Goal: Information Seeking & Learning: Learn about a topic

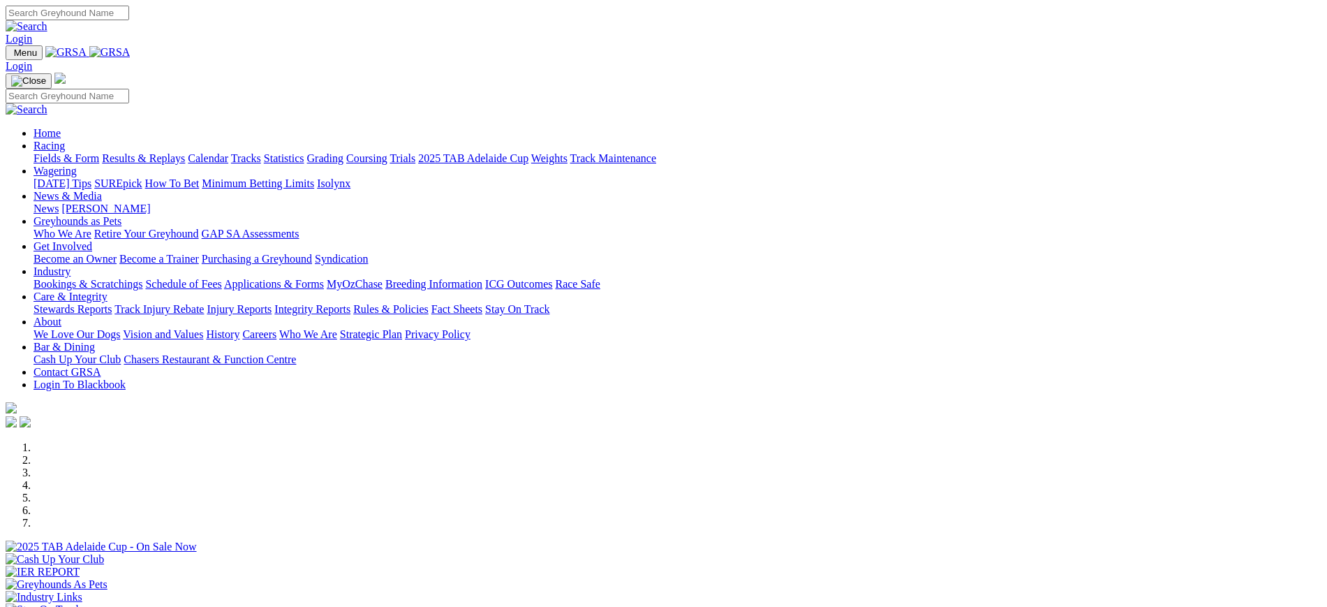
click at [131, 50] on img at bounding box center [109, 52] width 41 height 13
click at [150, 202] on link "[PERSON_NAME]" at bounding box center [105, 208] width 89 height 12
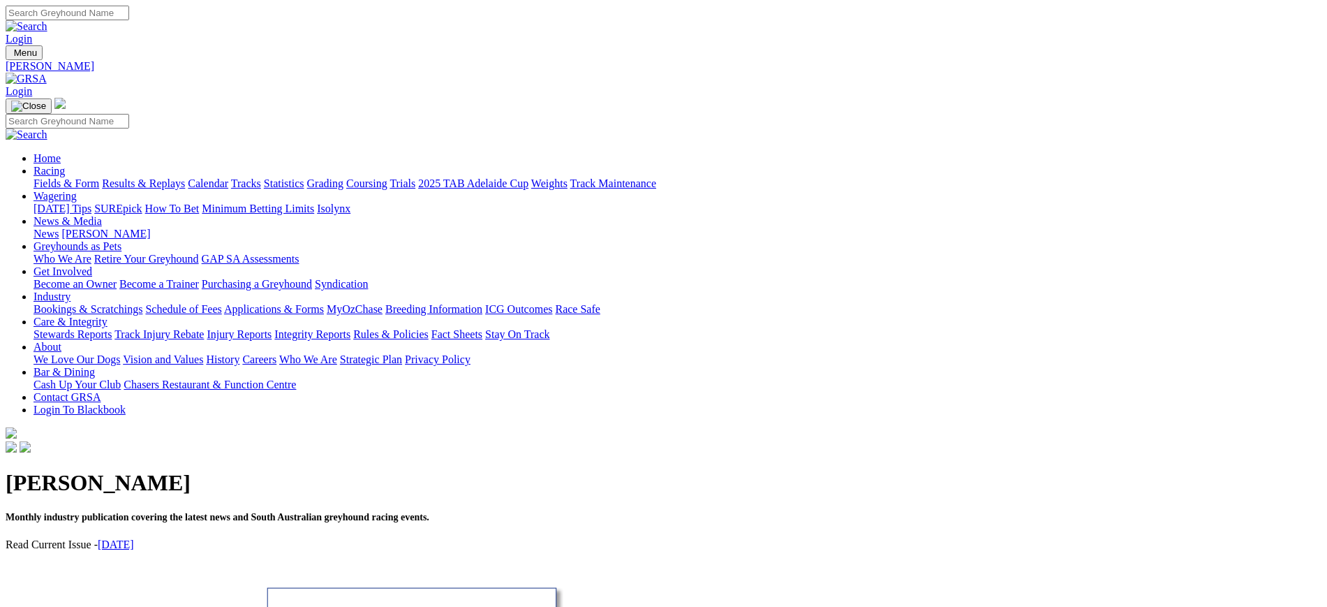
click at [134, 538] on link "September 2025" at bounding box center [116, 544] width 36 height 12
click at [47, 73] on img at bounding box center [26, 79] width 41 height 13
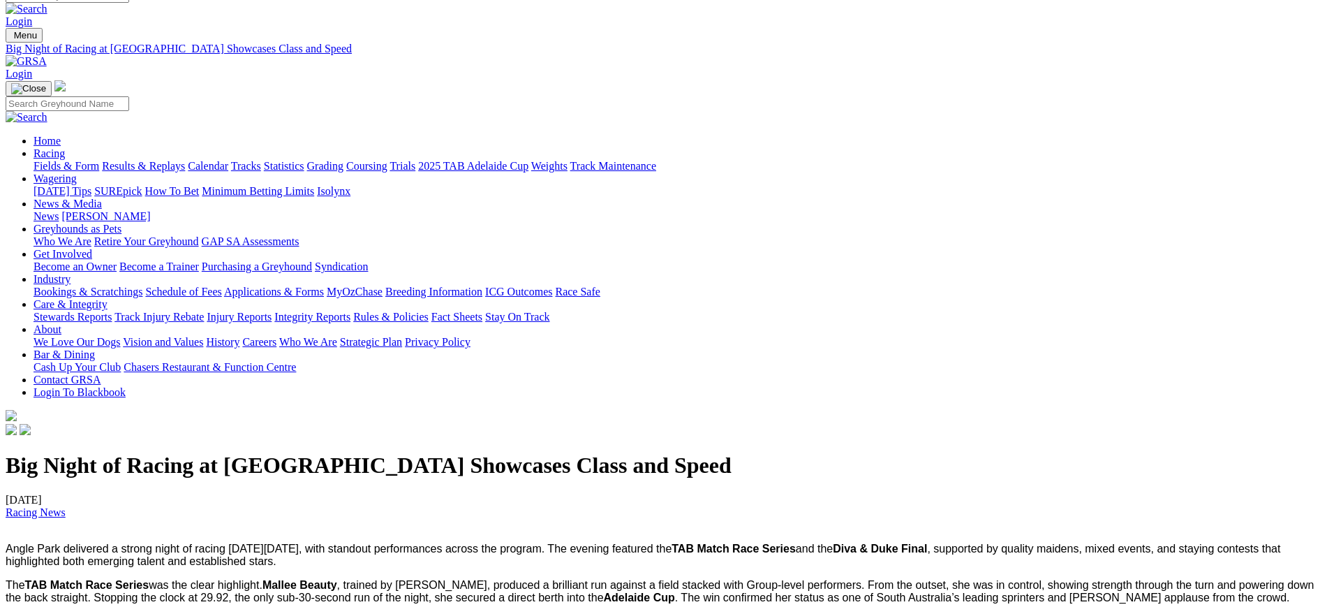
scroll to position [7, 0]
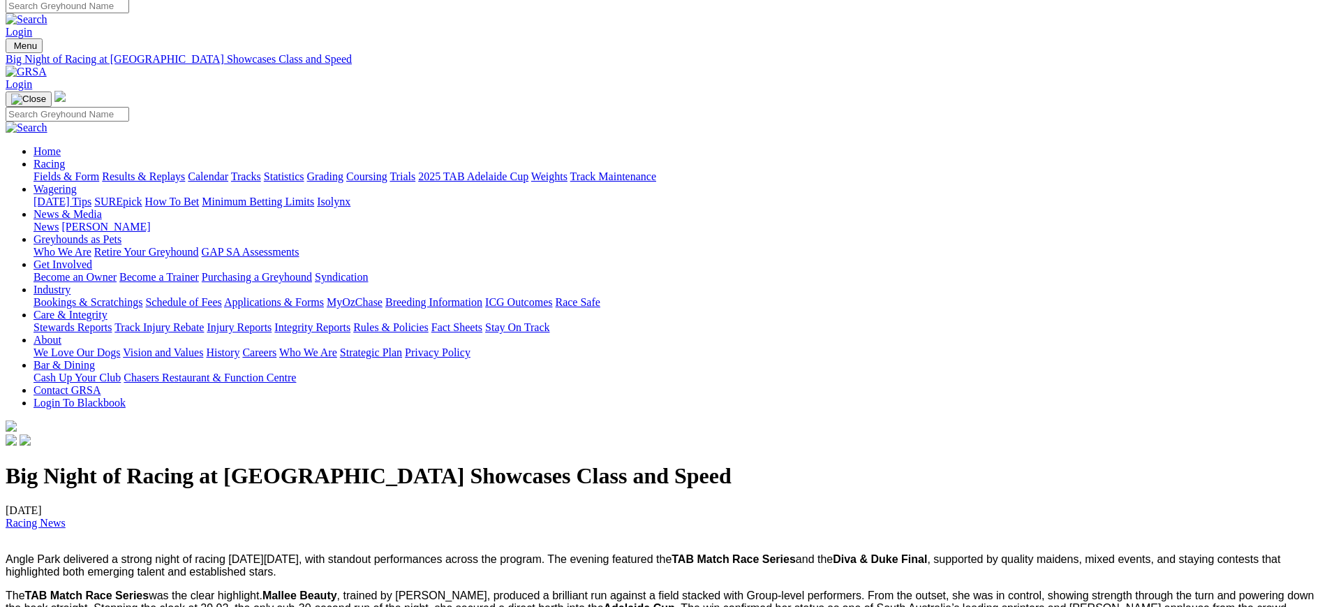
click at [47, 66] on img at bounding box center [26, 72] width 41 height 13
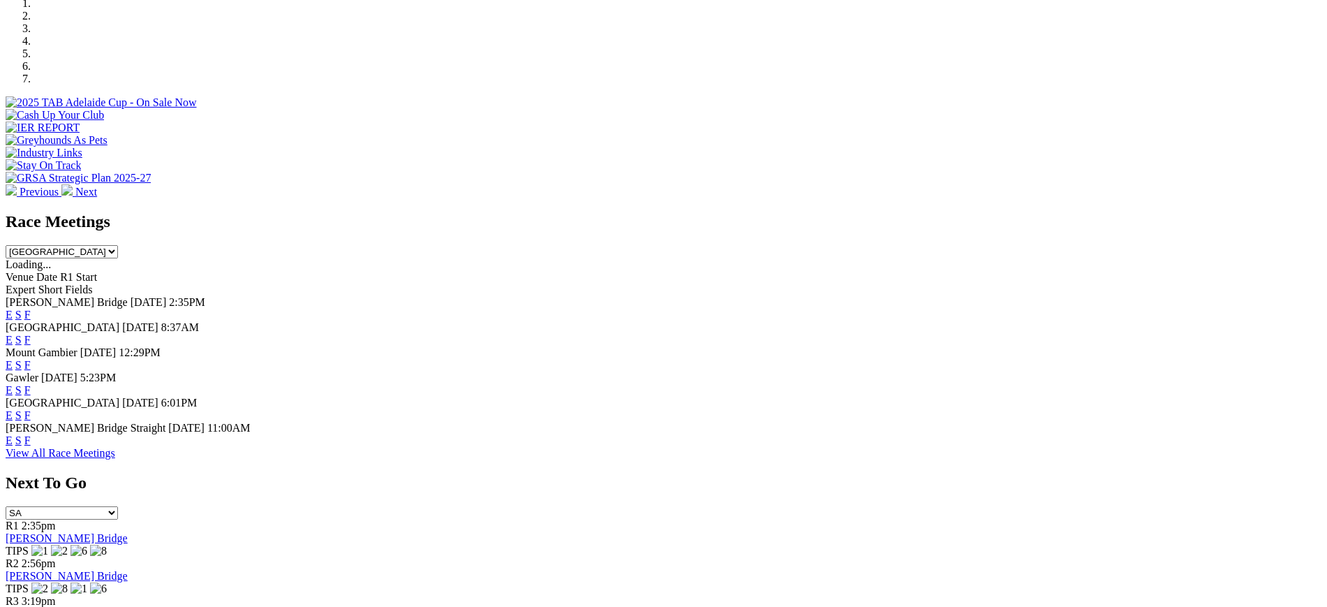
scroll to position [479, 0]
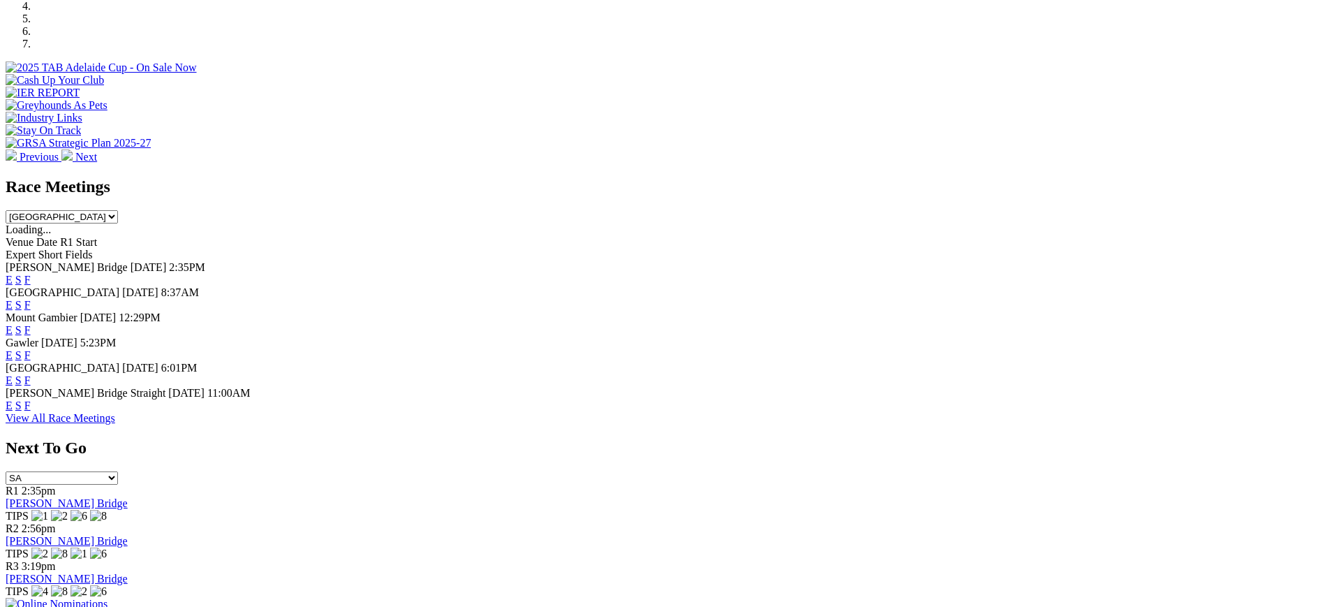
click at [31, 410] on link "F" at bounding box center [27, 405] width 6 height 12
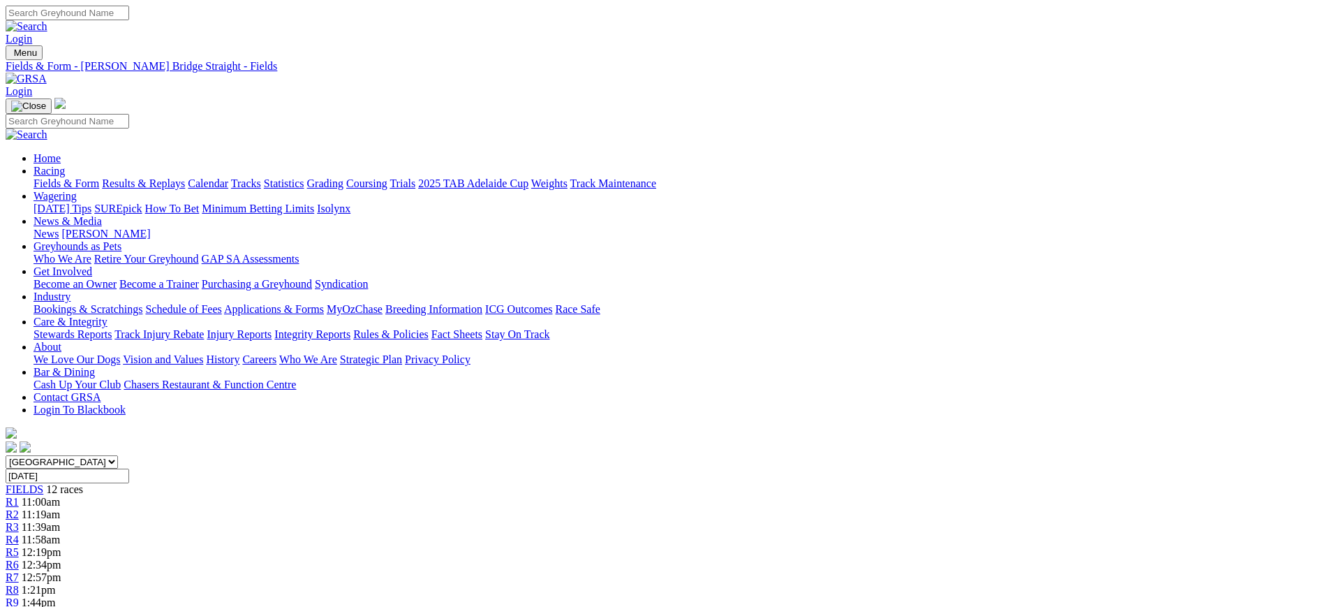
click at [47, 73] on img at bounding box center [26, 79] width 41 height 13
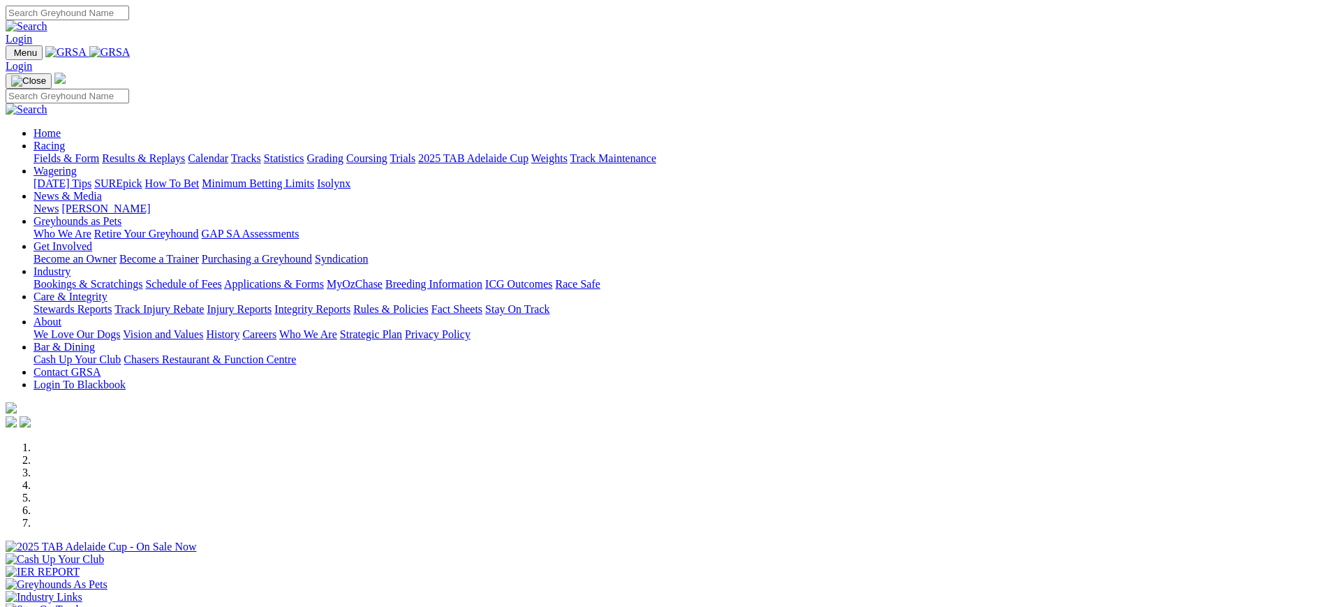
click at [131, 59] on img at bounding box center [109, 52] width 41 height 13
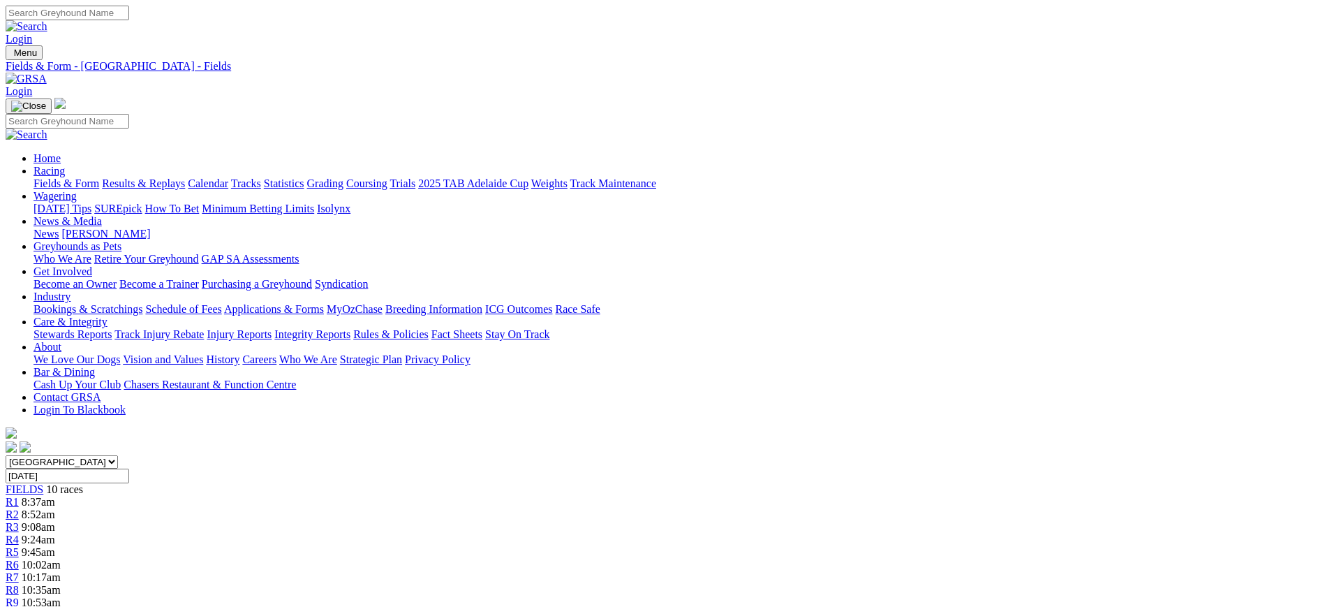
click at [47, 73] on img at bounding box center [26, 79] width 41 height 13
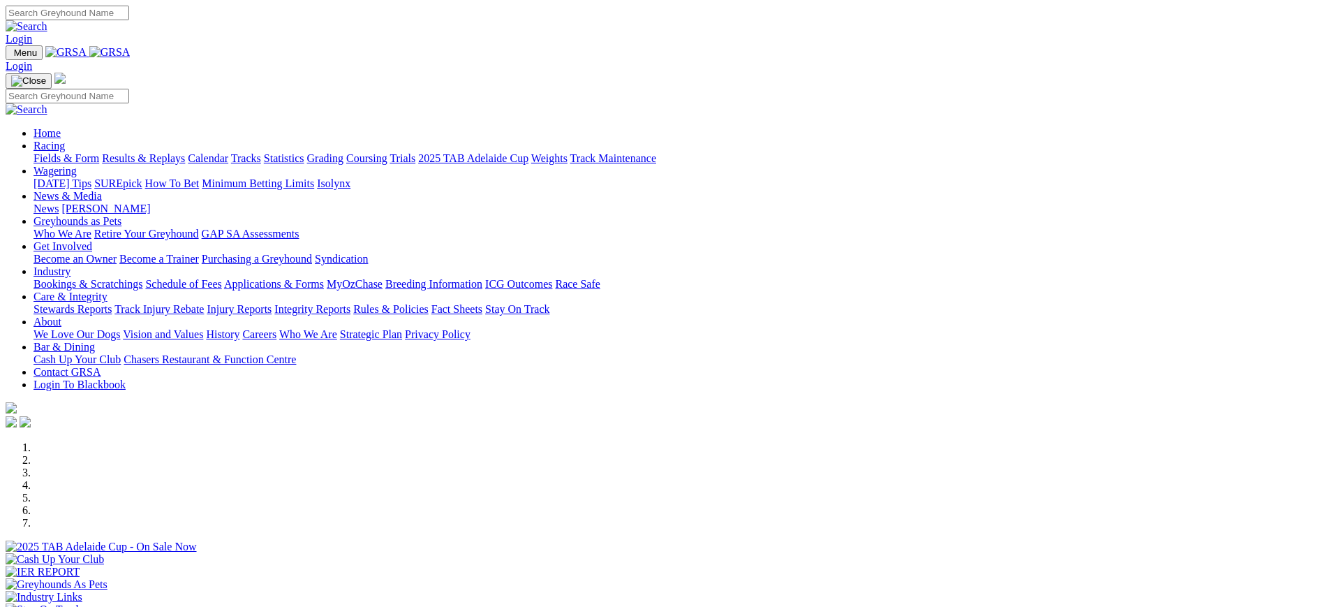
click at [150, 202] on link "[PERSON_NAME]" at bounding box center [105, 208] width 89 height 12
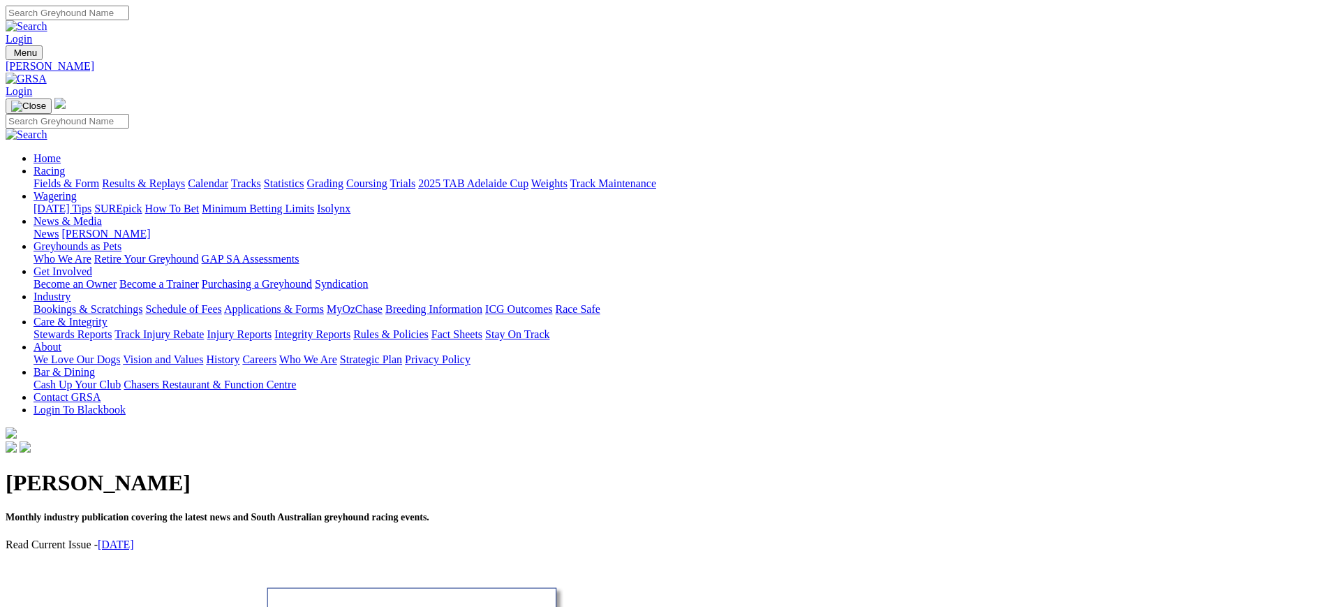
drag, startPoint x: 210, startPoint y: 247, endPoint x: 393, endPoint y: 318, distance: 196.0
click at [393, 455] on div "Kennel Capers Monthly industry publication covering the latest news and South A…" at bounding box center [664, 520] width 1316 height 131
copy div "Kennel Capers Monthly industry publication covering the latest news and South A…"
click at [47, 73] on link at bounding box center [26, 79] width 41 height 12
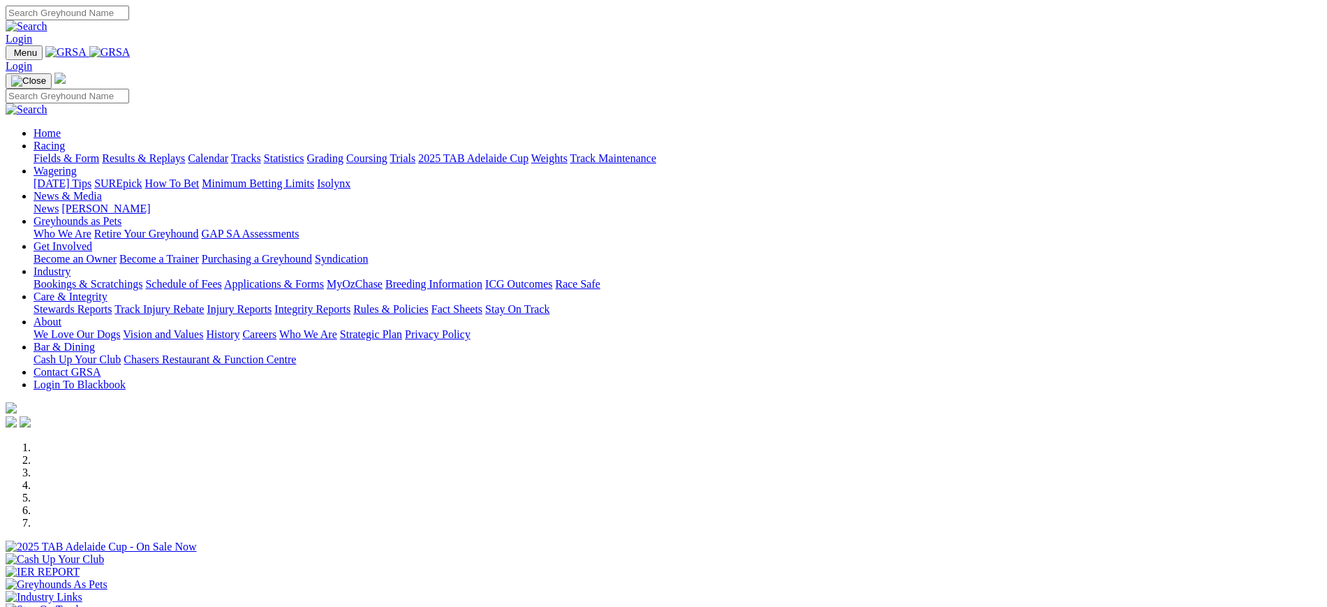
scroll to position [440, 0]
